Goal: Task Accomplishment & Management: Manage account settings

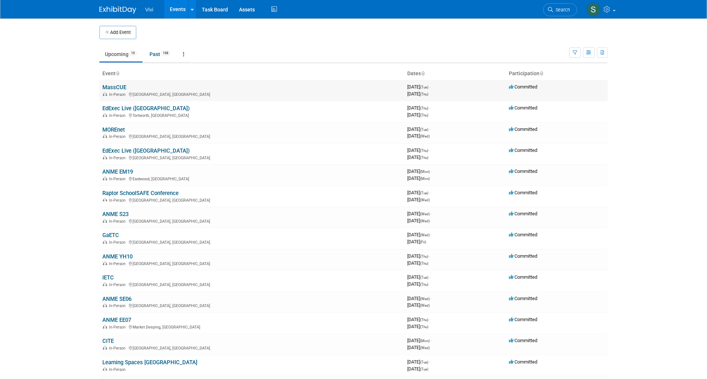
click at [113, 87] on link "MassCUE" at bounding box center [114, 87] width 24 height 7
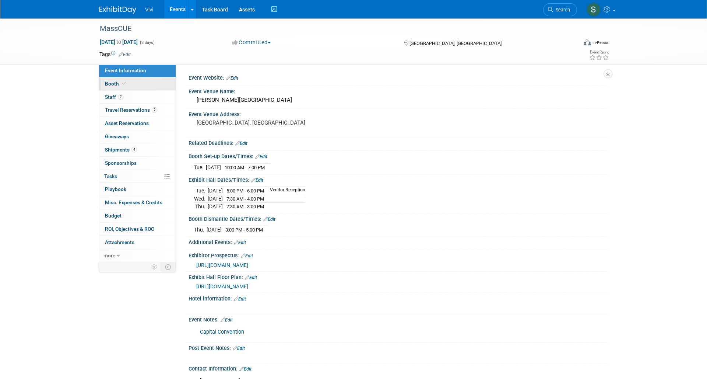
click at [111, 78] on link "Booth" at bounding box center [137, 83] width 77 height 13
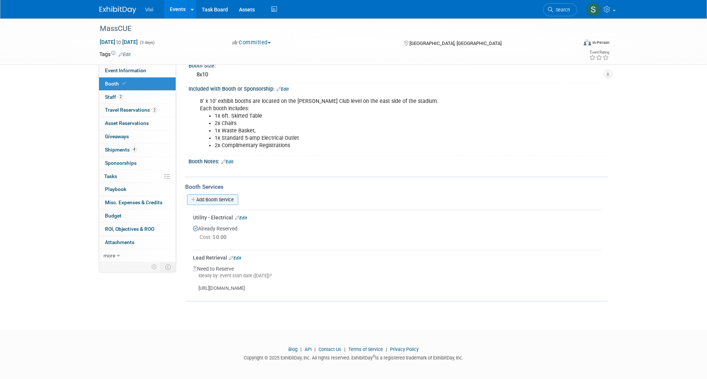
scroll to position [67, 0]
click at [237, 256] on link "Edit" at bounding box center [235, 258] width 12 height 5
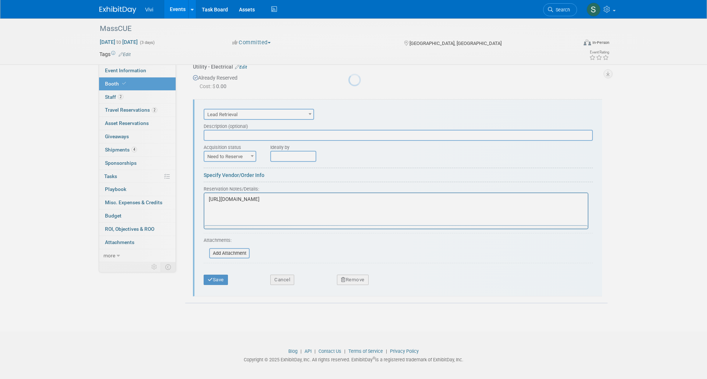
scroll to position [0, 0]
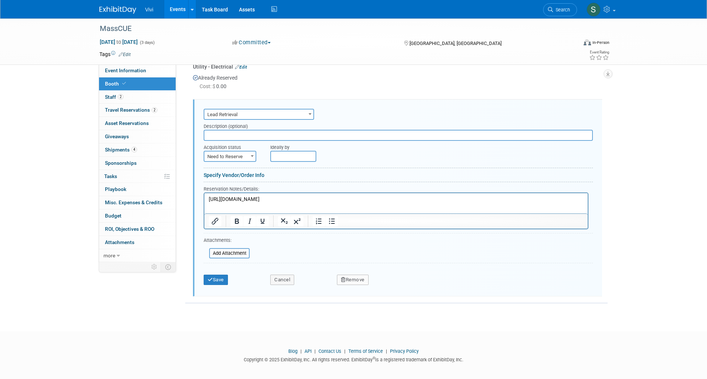
click at [230, 198] on p "https://acrobat.adobe.com/id/urn:aaid:sc:VA6C2:3af07e1f-4131-4dc1-b564-5be04eb8…" at bounding box center [396, 199] width 375 height 7
click at [225, 154] on span "Need to Reserve" at bounding box center [229, 156] width 51 height 10
select select "2"
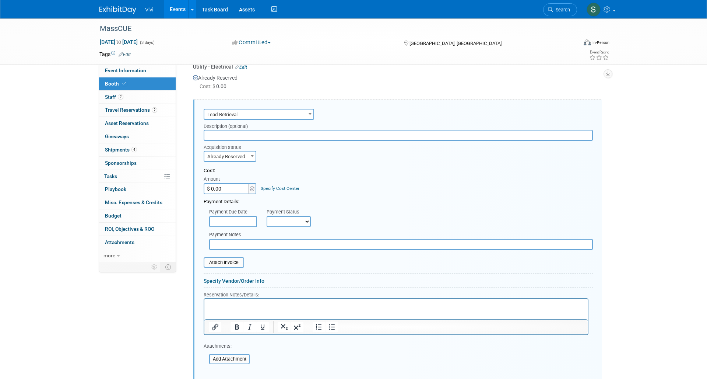
click at [218, 186] on input "$ 0.00" at bounding box center [227, 188] width 46 height 11
type input "$ 450.00"
click at [244, 304] on p "Rich Text Area. Press ALT-0 for help." at bounding box center [396, 304] width 375 height 7
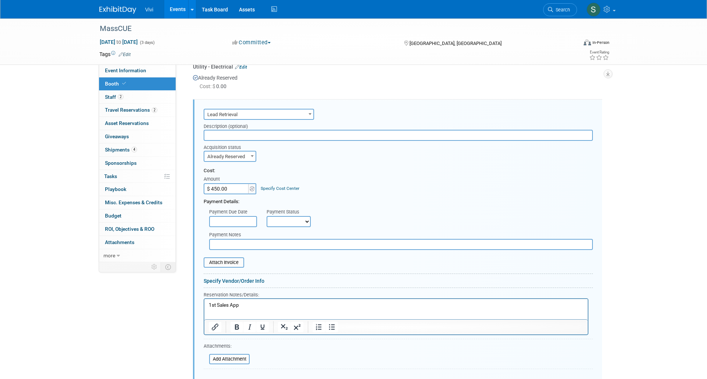
scroll to position [225, 0]
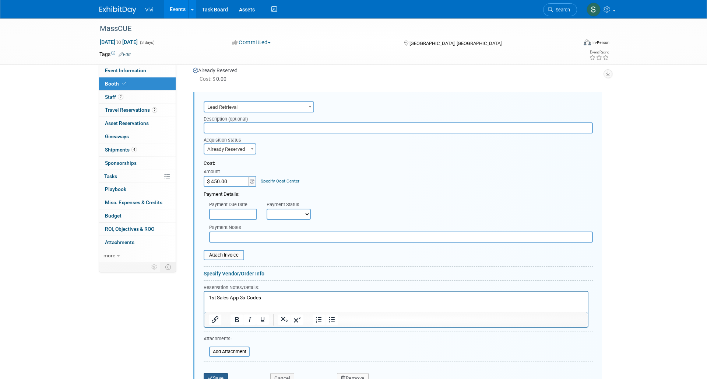
click at [217, 376] on button "Save" at bounding box center [216, 378] width 24 height 10
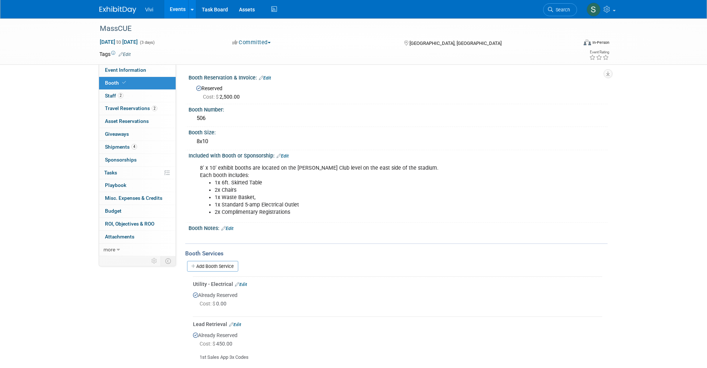
scroll to position [0, 0]
click at [195, 264] on icon at bounding box center [193, 266] width 5 height 5
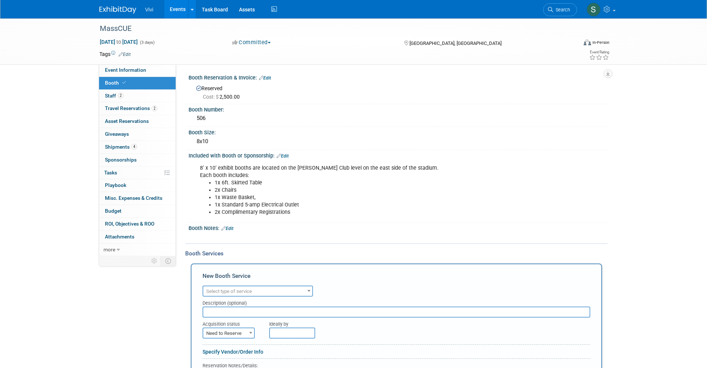
click at [218, 289] on span "Select type of service" at bounding box center [229, 292] width 46 height 6
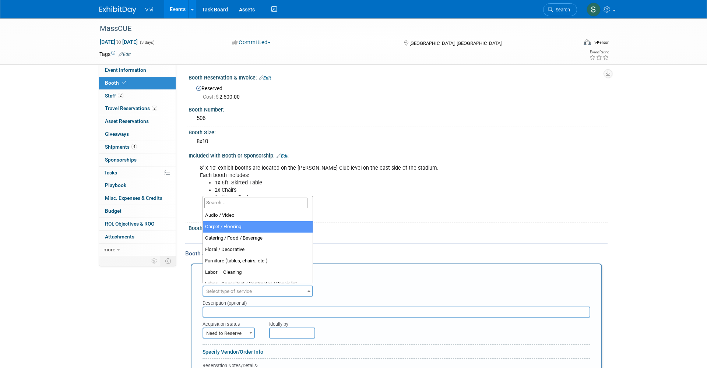
select select "4"
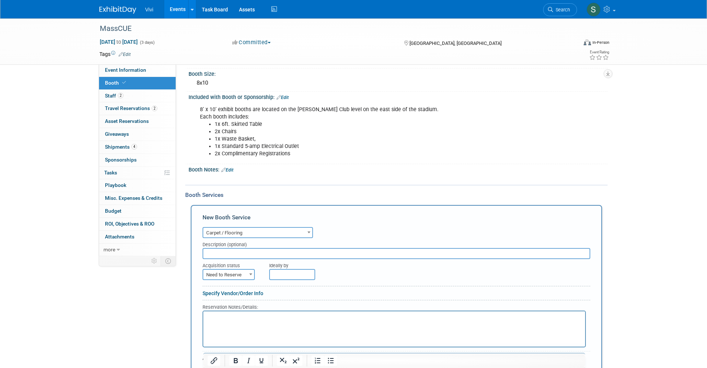
scroll to position [64, 0]
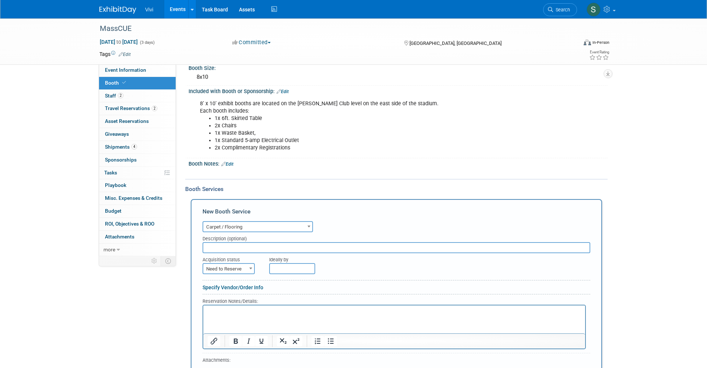
click at [225, 269] on span "Need to Reserve" at bounding box center [228, 269] width 51 height 10
select select "2"
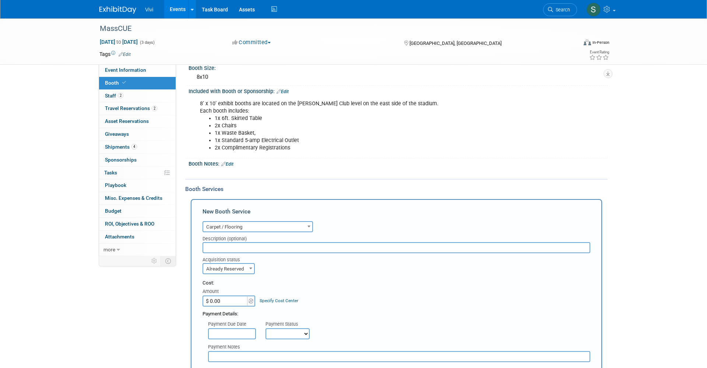
click at [220, 298] on input "$ 0.00" at bounding box center [226, 301] width 46 height 11
type input "$ 230.90"
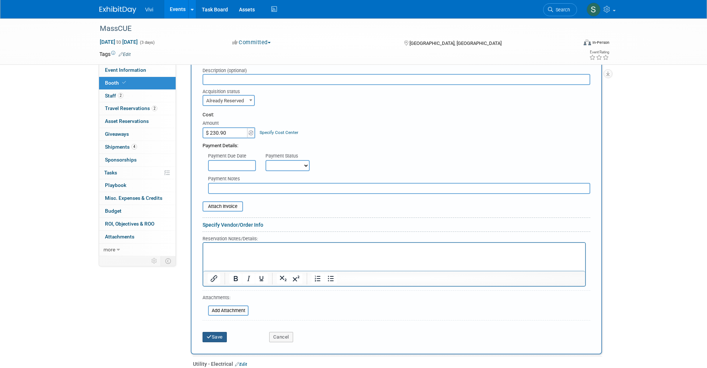
click at [211, 336] on button "Save" at bounding box center [215, 337] width 24 height 10
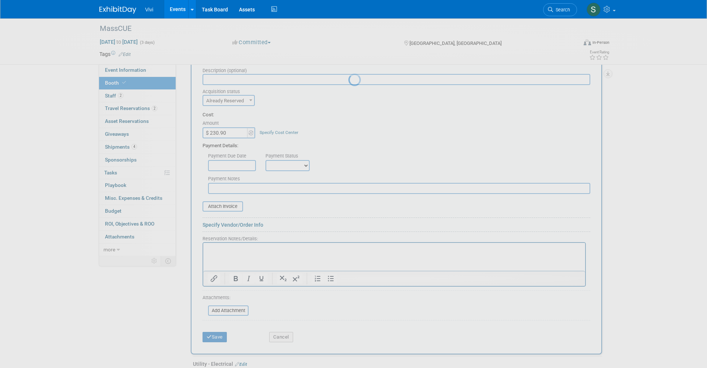
scroll to position [120, 0]
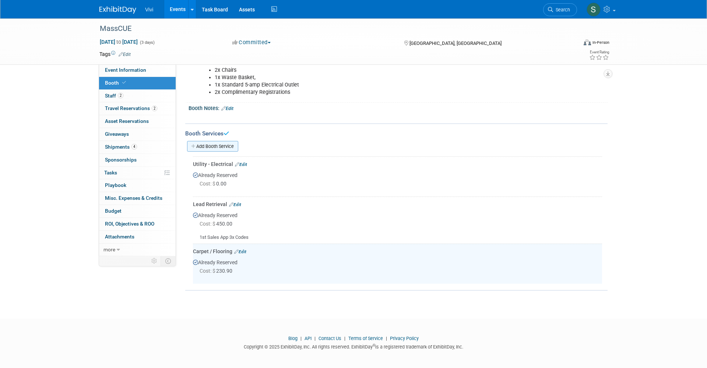
click at [216, 146] on link "Add Booth Service" at bounding box center [212, 146] width 51 height 11
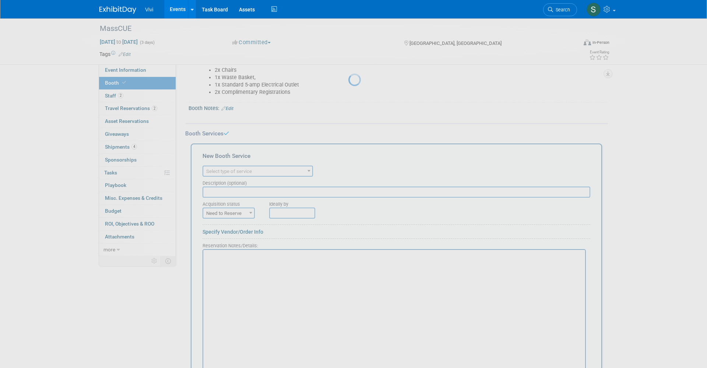
scroll to position [0, 0]
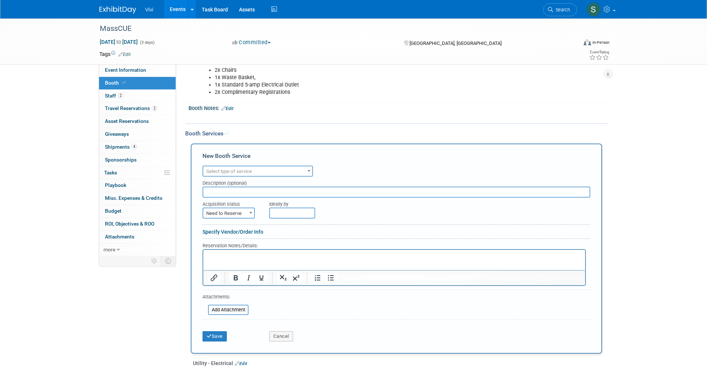
click at [226, 169] on span "Select type of service" at bounding box center [229, 172] width 46 height 6
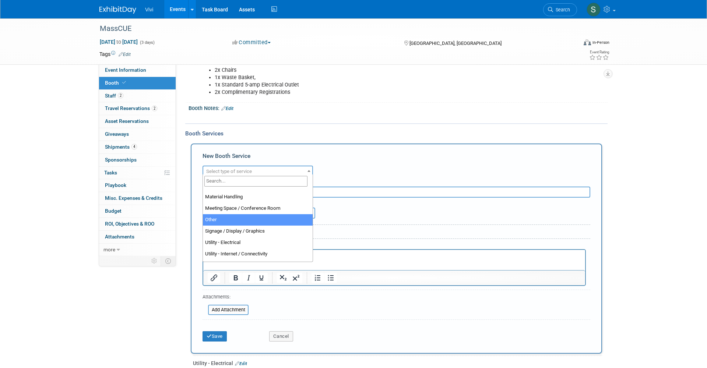
scroll to position [165, 0]
select select "10"
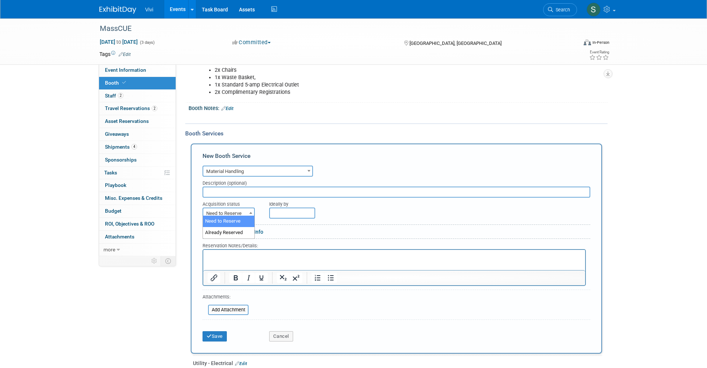
click at [216, 210] on span "Need to Reserve" at bounding box center [228, 213] width 51 height 10
select select "2"
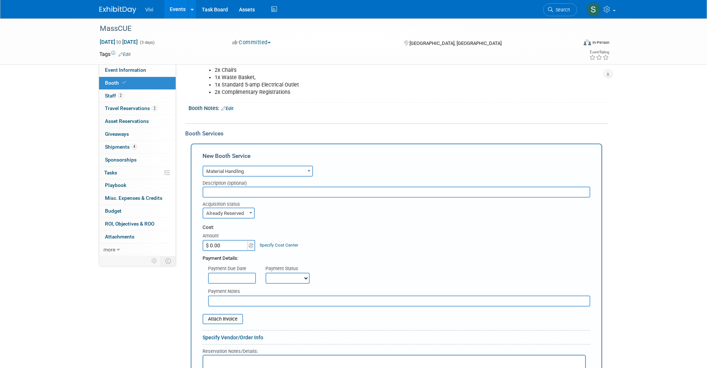
click at [216, 240] on input "$ 0.00" at bounding box center [226, 245] width 46 height 11
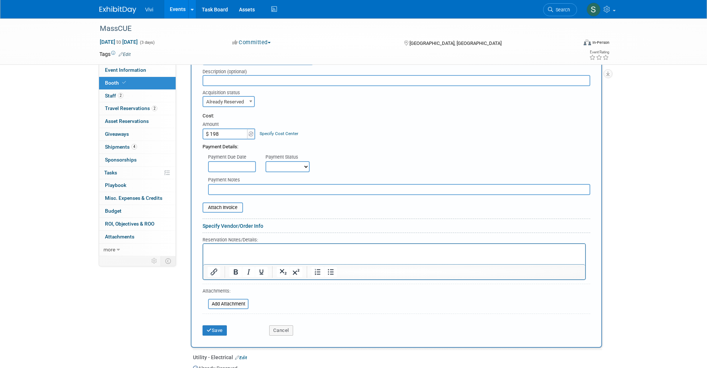
scroll to position [242, 0]
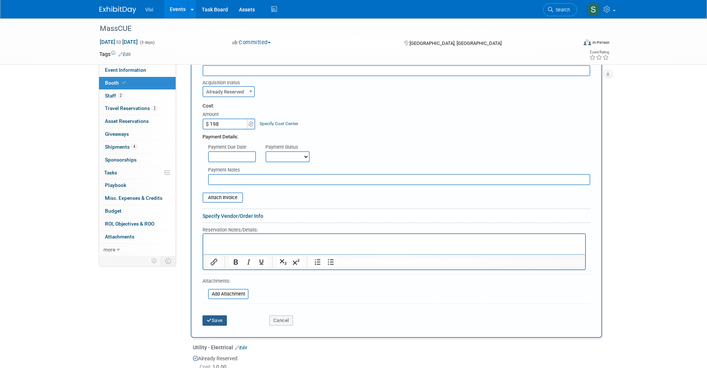
type input "$ 198.00"
click at [211, 318] on icon "submit" at bounding box center [209, 320] width 5 height 5
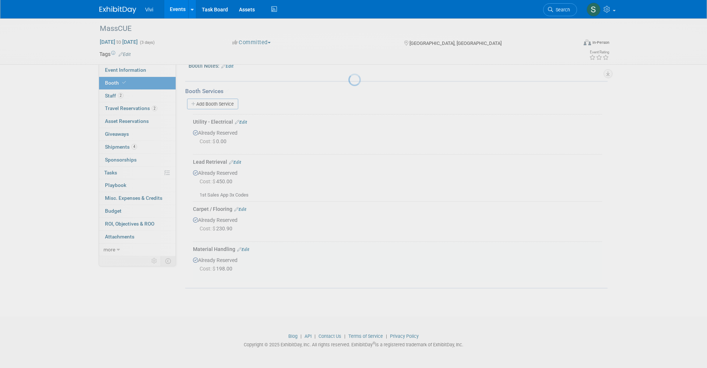
scroll to position [160, 0]
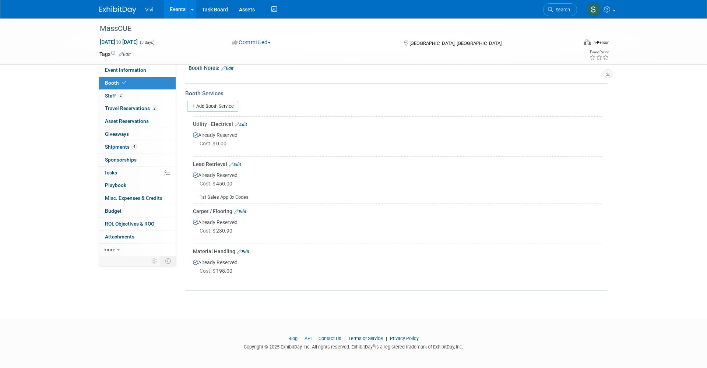
click at [504, 40] on div "[GEOGRAPHIC_DATA], [GEOGRAPHIC_DATA]" at bounding box center [462, 42] width 119 height 9
click at [124, 144] on span "Shipments 4" at bounding box center [121, 147] width 32 height 6
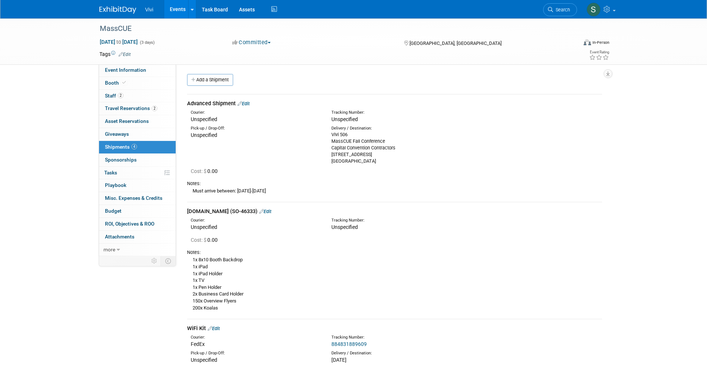
scroll to position [14, 0]
